Goal: Task Accomplishment & Management: Manage account settings

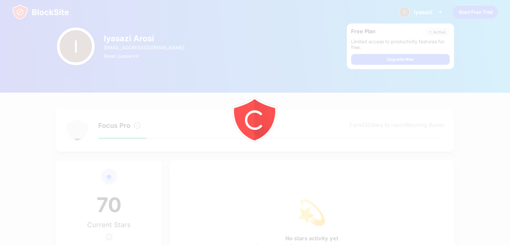
click at [142, 129] on html "[PERSON_NAME] Arosi View Account Insights Premium Rewards Settings Support Log …" at bounding box center [255, 237] width 510 height 475
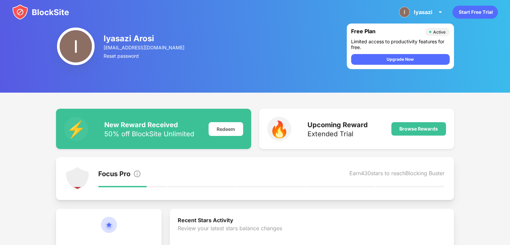
click at [30, 16] on img at bounding box center [40, 12] width 57 height 16
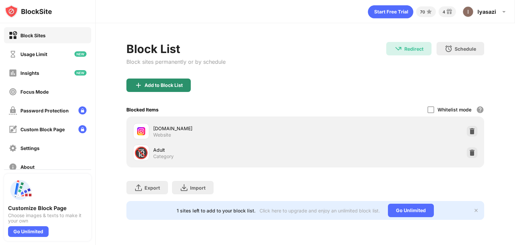
click at [176, 85] on div "Add to Block List" at bounding box center [163, 84] width 38 height 5
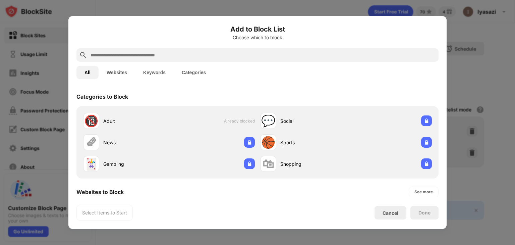
click at [161, 54] on input "text" at bounding box center [263, 55] width 346 height 8
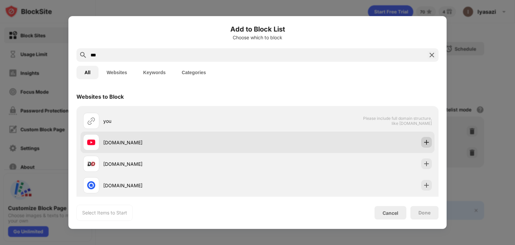
type input "***"
click at [423, 141] on img at bounding box center [426, 142] width 7 height 7
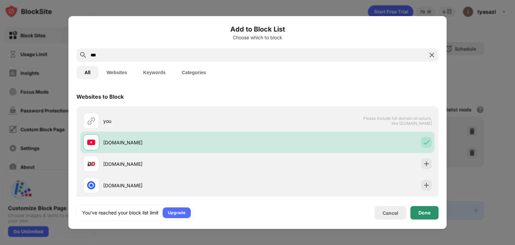
click at [425, 213] on div "Done" at bounding box center [424, 212] width 12 height 5
